Goal: Task Accomplishment & Management: Manage account settings

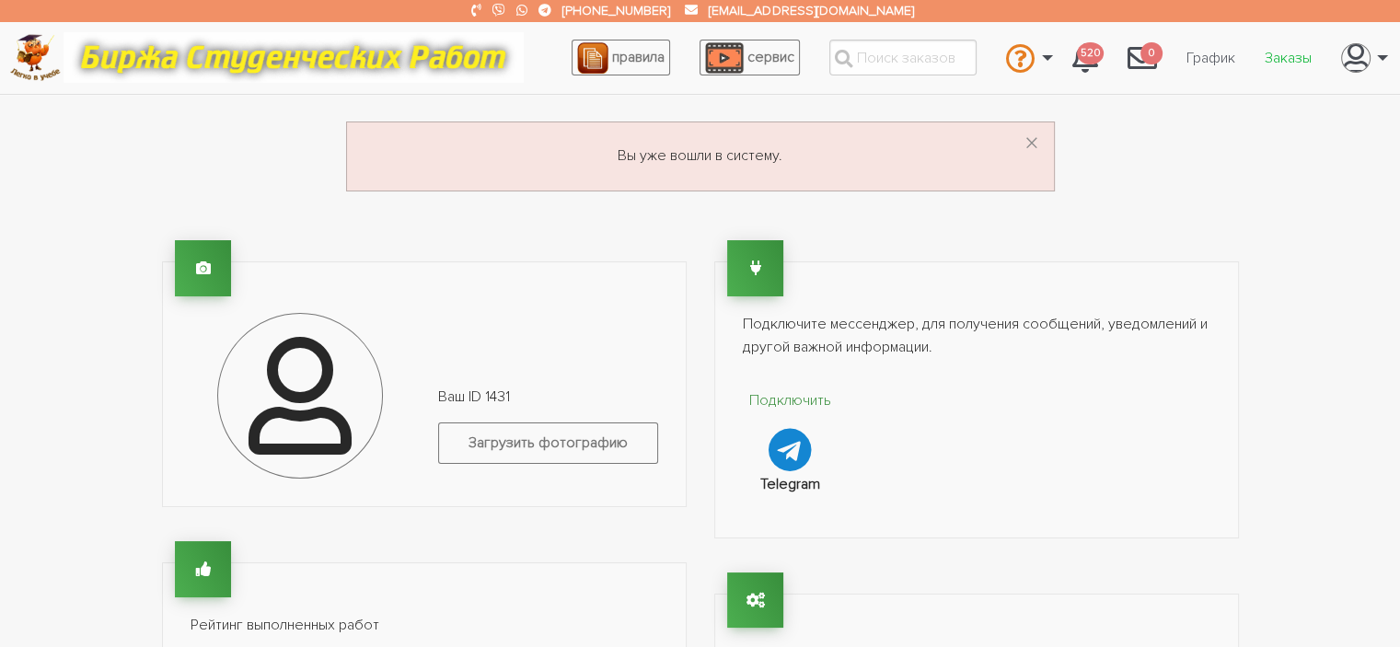
click at [1289, 57] on link "Заказы" at bounding box center [1288, 58] width 76 height 35
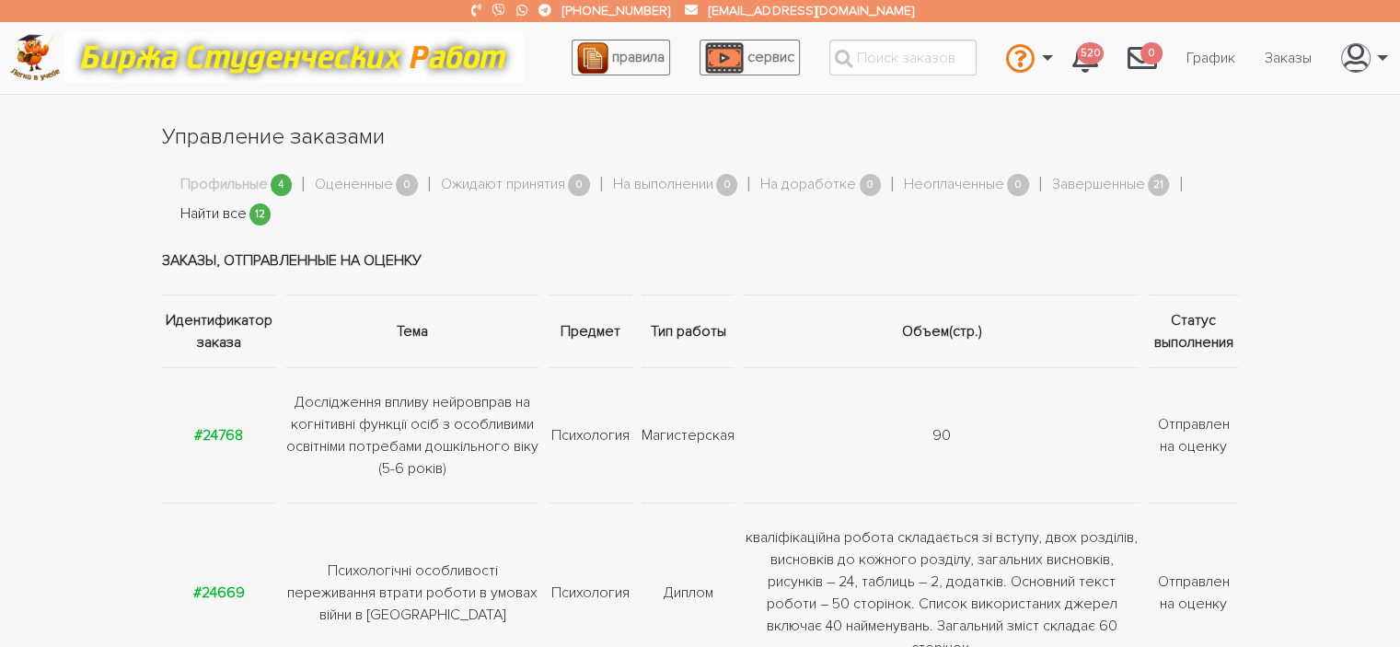
click at [225, 216] on link "Найти все" at bounding box center [213, 215] width 66 height 24
